Goal: Task Accomplishment & Management: Complete application form

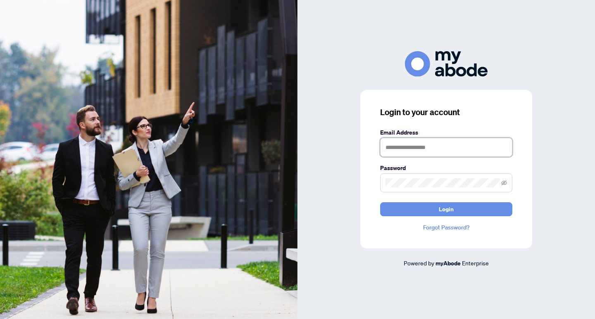
type input "**********"
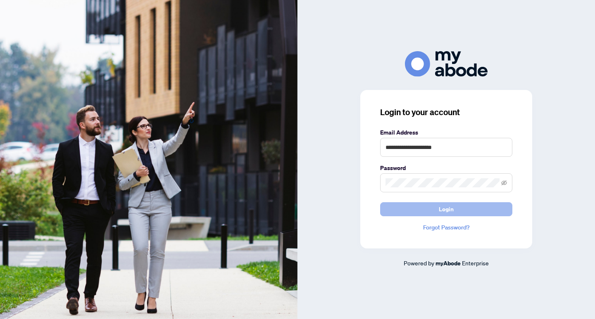
click at [423, 206] on button "Login" at bounding box center [446, 209] width 132 height 14
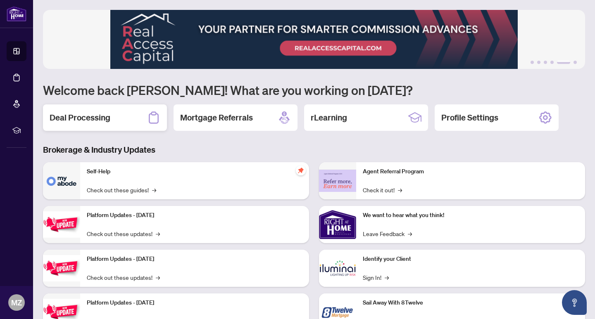
click at [98, 114] on h2 "Deal Processing" at bounding box center [80, 118] width 61 height 12
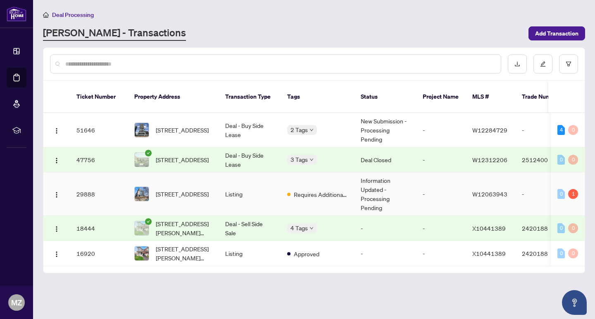
click at [369, 182] on td "Information Updated - Processing Pending" at bounding box center [385, 194] width 62 height 43
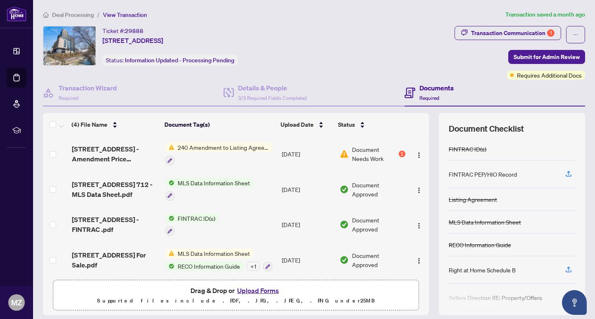
click at [370, 150] on span "Document Needs Work" at bounding box center [374, 154] width 45 height 18
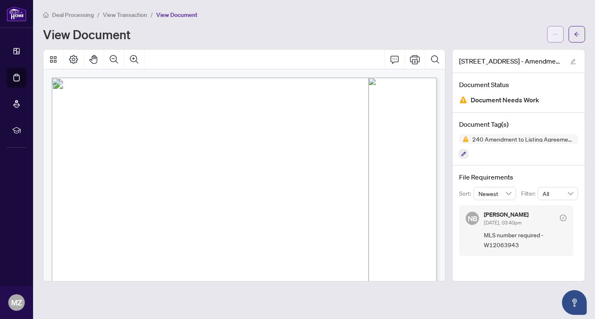
click at [553, 33] on icon "ellipsis" at bounding box center [555, 34] width 6 height 6
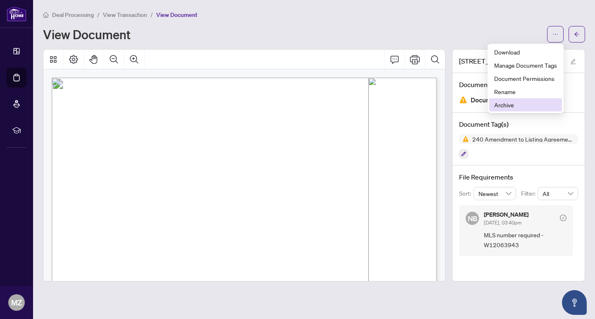
click at [528, 105] on span "Archive" at bounding box center [525, 104] width 63 height 9
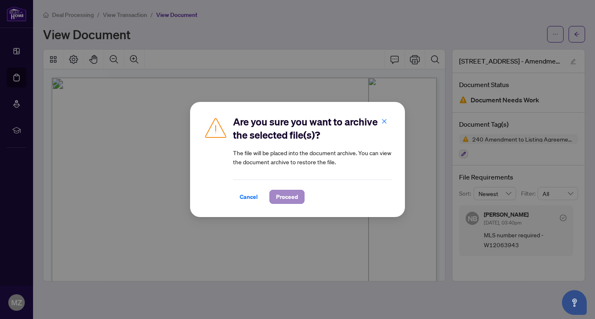
click at [298, 197] on button "Proceed" at bounding box center [286, 197] width 35 height 14
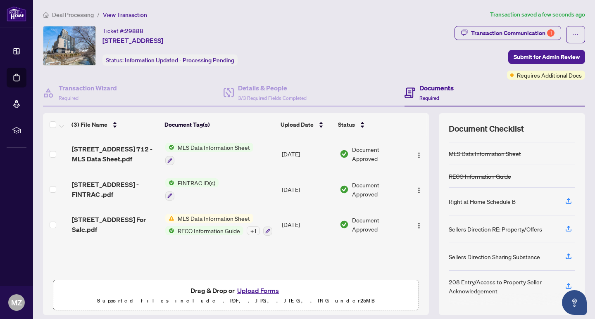
scroll to position [69, 0]
click at [262, 292] on button "Upload Forms" at bounding box center [258, 291] width 47 height 11
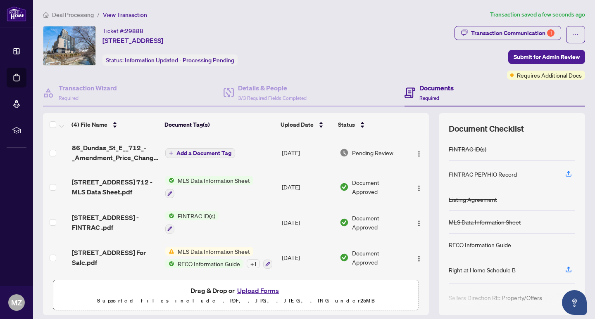
scroll to position [0, 0]
click at [213, 152] on span "Add a Document Tag" at bounding box center [203, 153] width 55 height 6
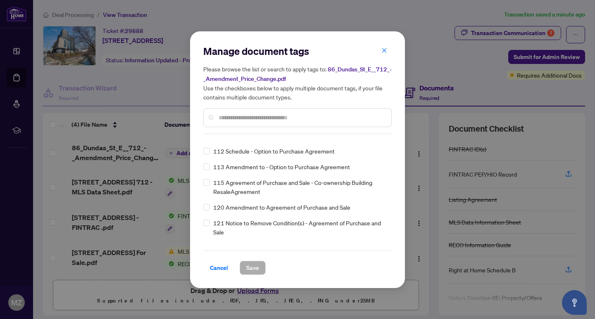
scroll to position [2232, 0]
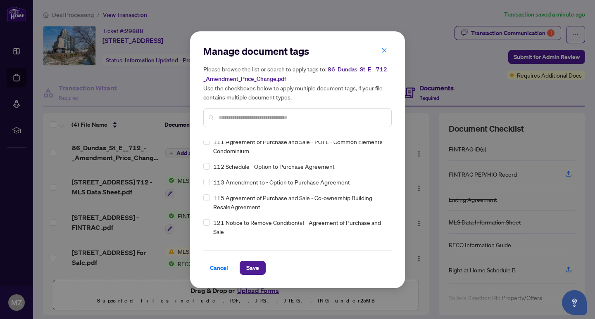
click at [256, 123] on div at bounding box center [297, 117] width 188 height 19
click at [252, 121] on input "text" at bounding box center [302, 117] width 166 height 9
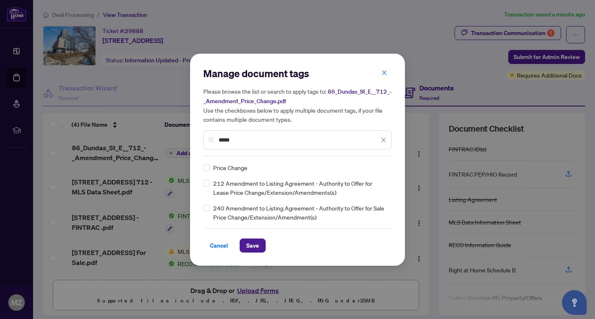
scroll to position [0, 0]
type input "*****"
click at [208, 210] on span at bounding box center [206, 208] width 7 height 7
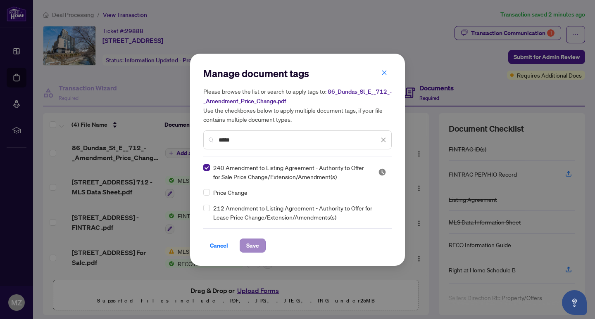
click at [248, 244] on span "Save" at bounding box center [252, 245] width 13 height 13
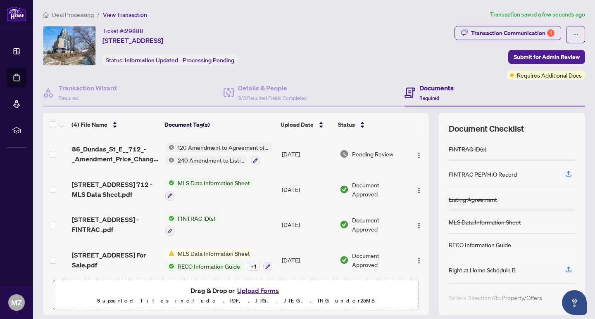
click at [259, 148] on span "120 Amendment to Agreement of Purchase and Sale" at bounding box center [223, 147] width 98 height 9
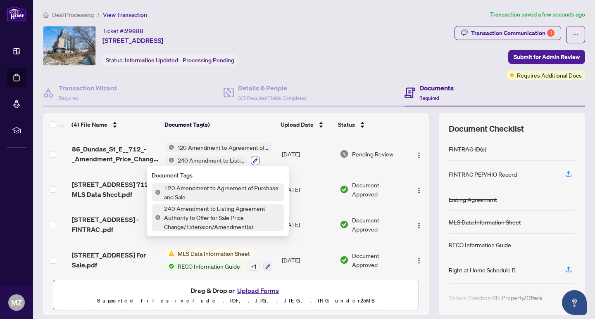
click at [256, 161] on icon "button" at bounding box center [255, 160] width 5 height 5
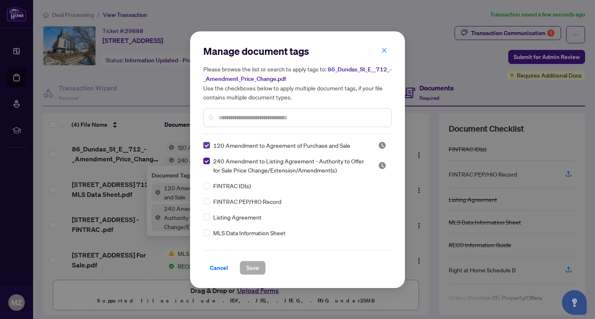
click at [208, 146] on span at bounding box center [206, 145] width 7 height 7
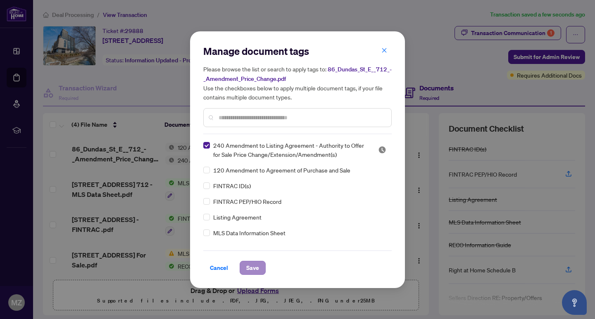
click at [244, 267] on button "Save" at bounding box center [253, 268] width 26 height 14
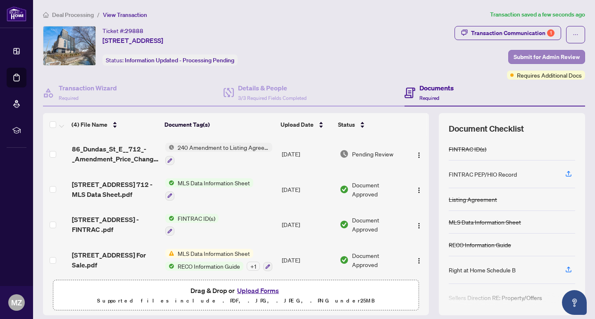
click at [557, 61] on span "Submit for Admin Review" at bounding box center [547, 56] width 66 height 13
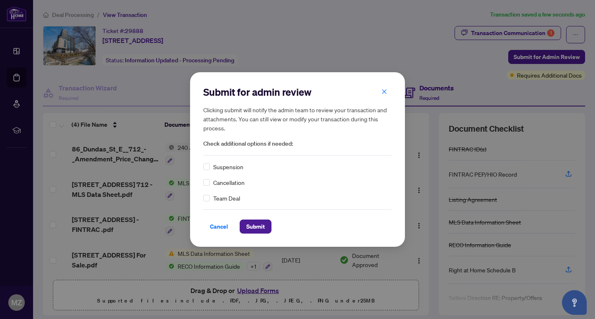
click at [245, 219] on div "Cancel Submit" at bounding box center [297, 222] width 188 height 24
click at [250, 228] on span "Submit" at bounding box center [255, 226] width 19 height 13
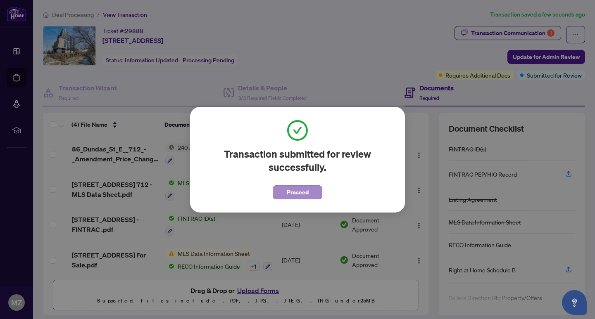
click at [297, 191] on span "Proceed" at bounding box center [298, 192] width 22 height 13
